Goal: Download file/media

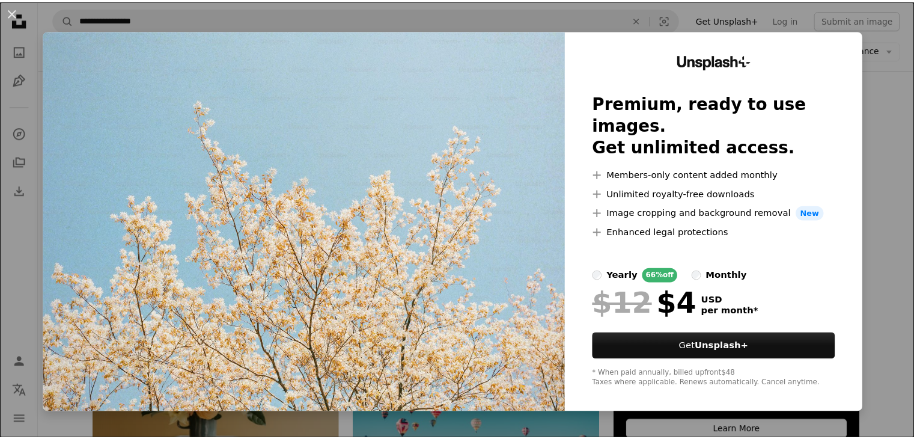
scroll to position [0, 305]
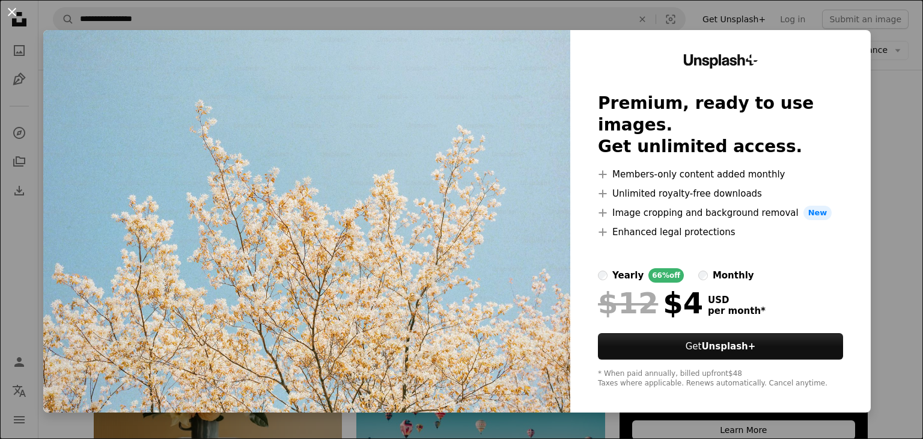
click at [13, 7] on button "An X shape" at bounding box center [12, 12] width 14 height 14
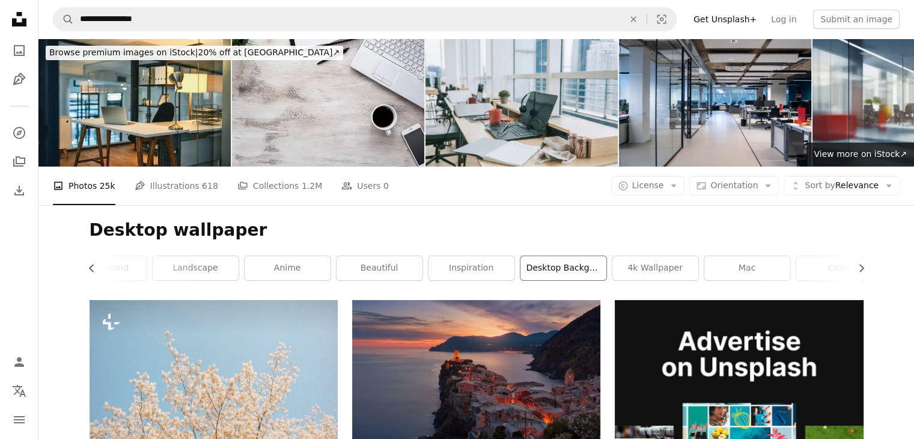
click at [558, 266] on link "desktop background" at bounding box center [564, 268] width 86 height 24
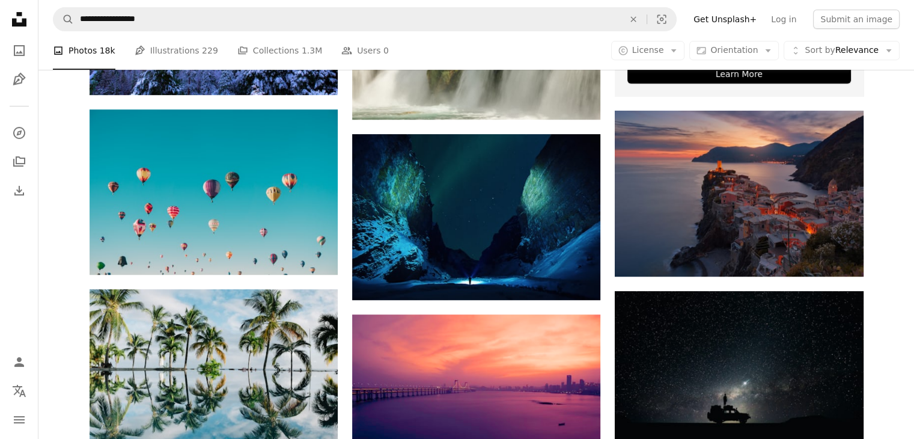
scroll to position [527, 0]
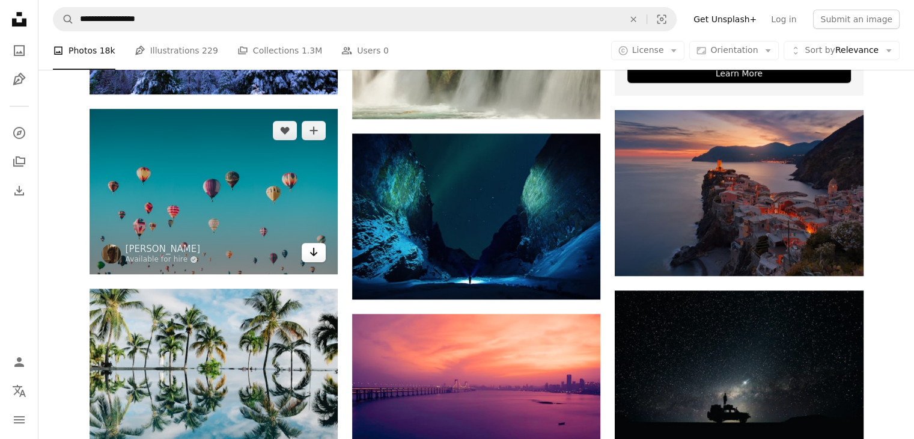
click at [322, 254] on link "Arrow pointing down" at bounding box center [314, 252] width 24 height 19
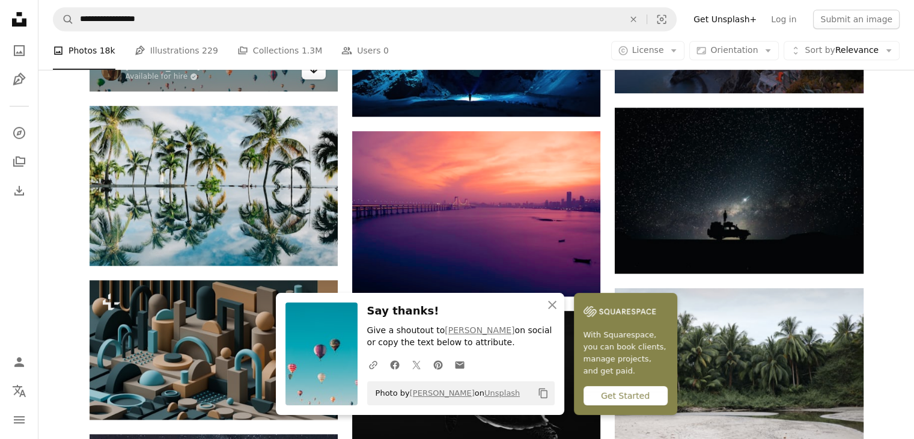
scroll to position [709, 0]
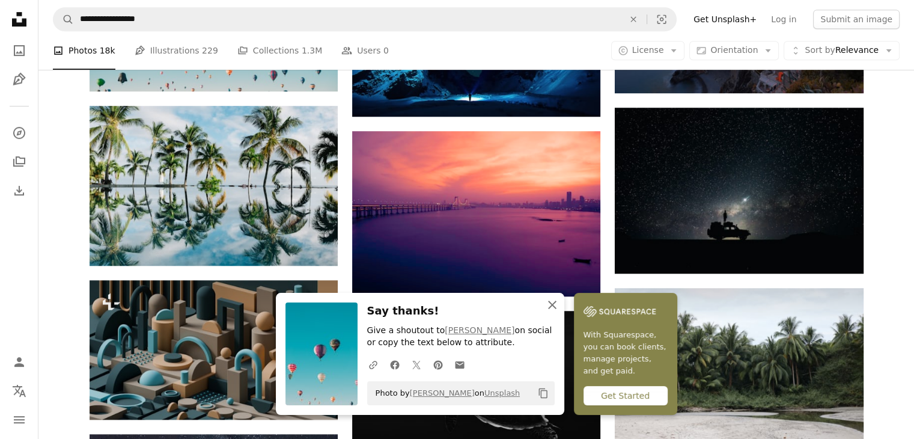
click at [556, 304] on icon "An X shape" at bounding box center [552, 305] width 14 height 14
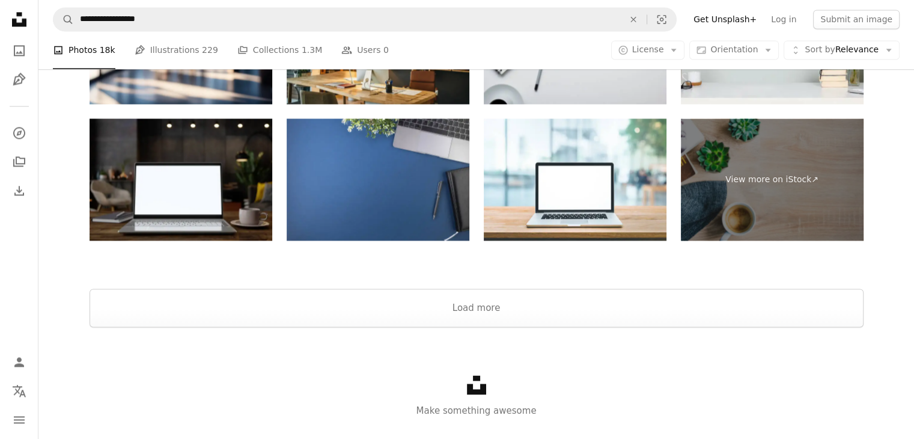
scroll to position [1832, 0]
